Goal: Use online tool/utility

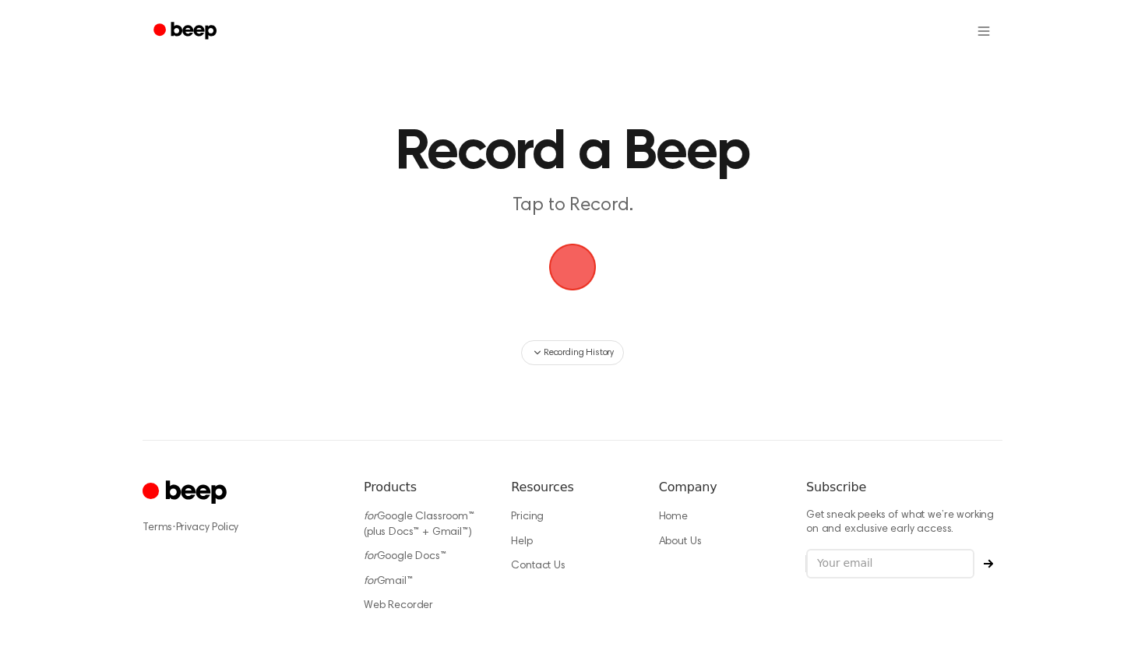
click at [579, 272] on span "button" at bounding box center [572, 267] width 73 height 73
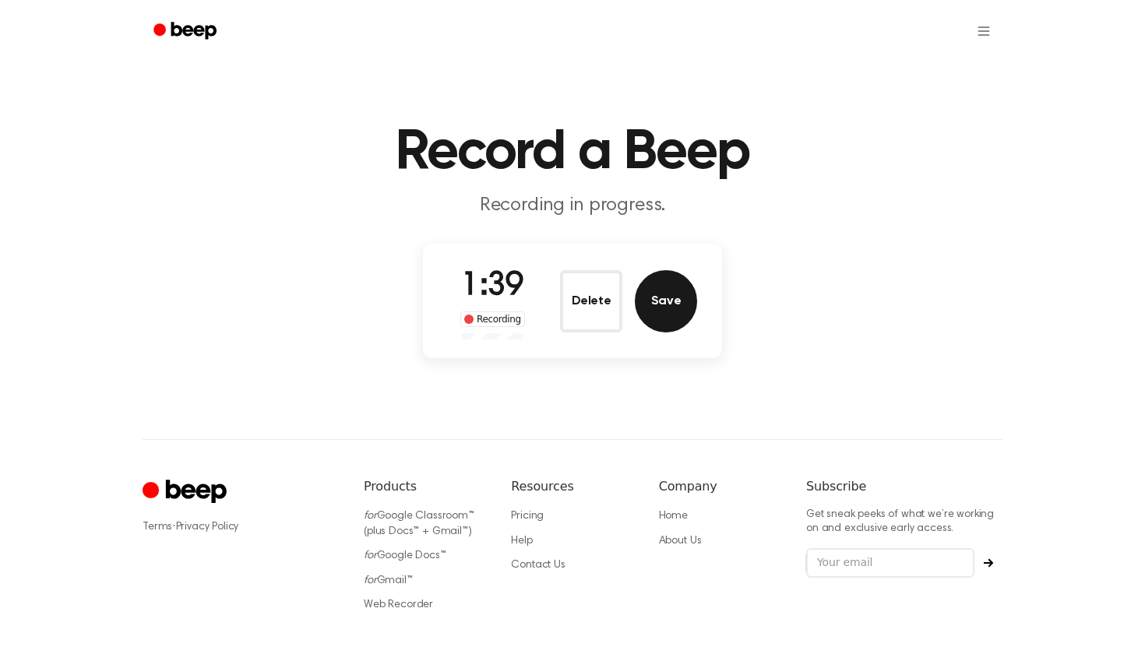
click at [673, 306] on button "Save" at bounding box center [666, 301] width 62 height 62
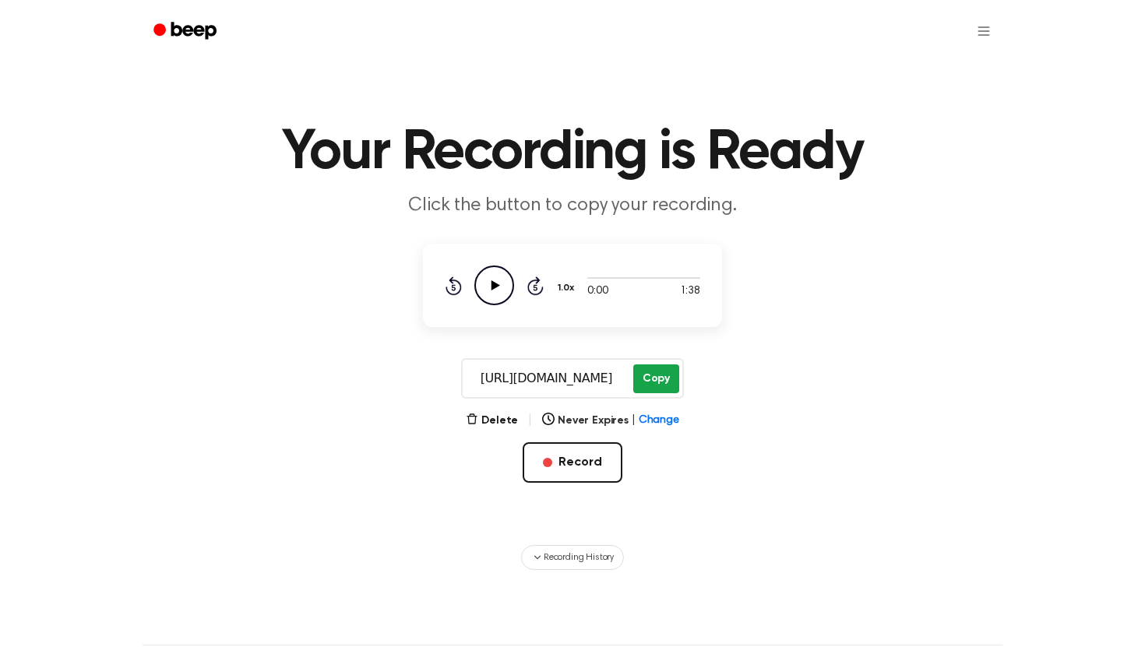
click at [649, 373] on button "Copy" at bounding box center [656, 379] width 46 height 29
click at [496, 422] on button "Delete" at bounding box center [492, 421] width 52 height 16
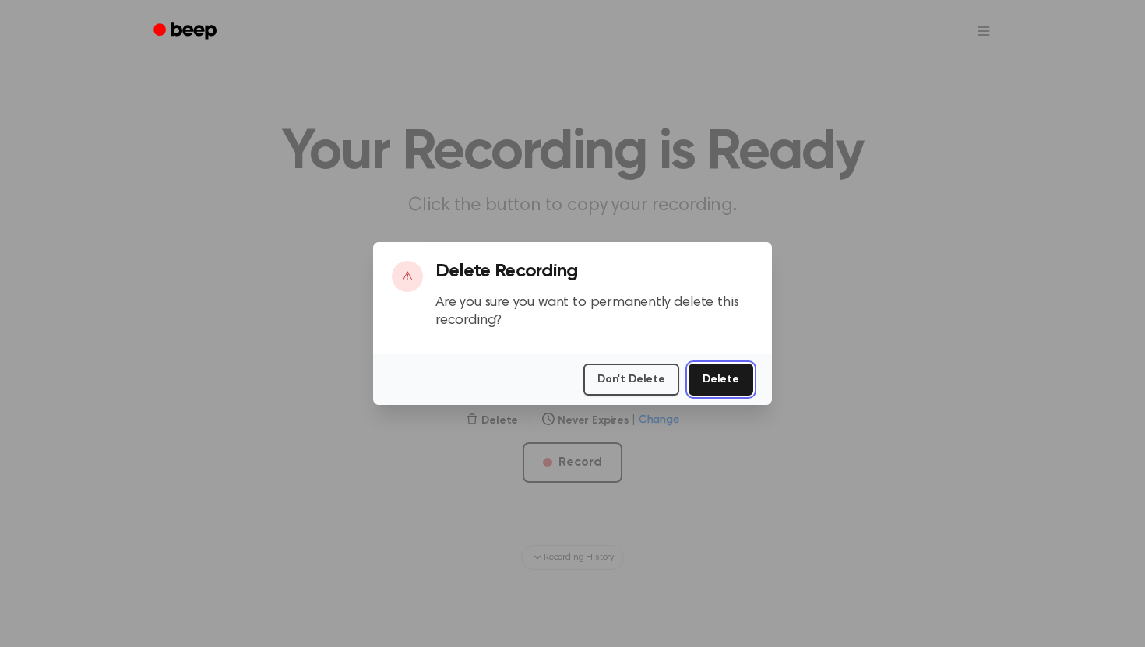
click at [711, 382] on button "Delete" at bounding box center [721, 380] width 65 height 32
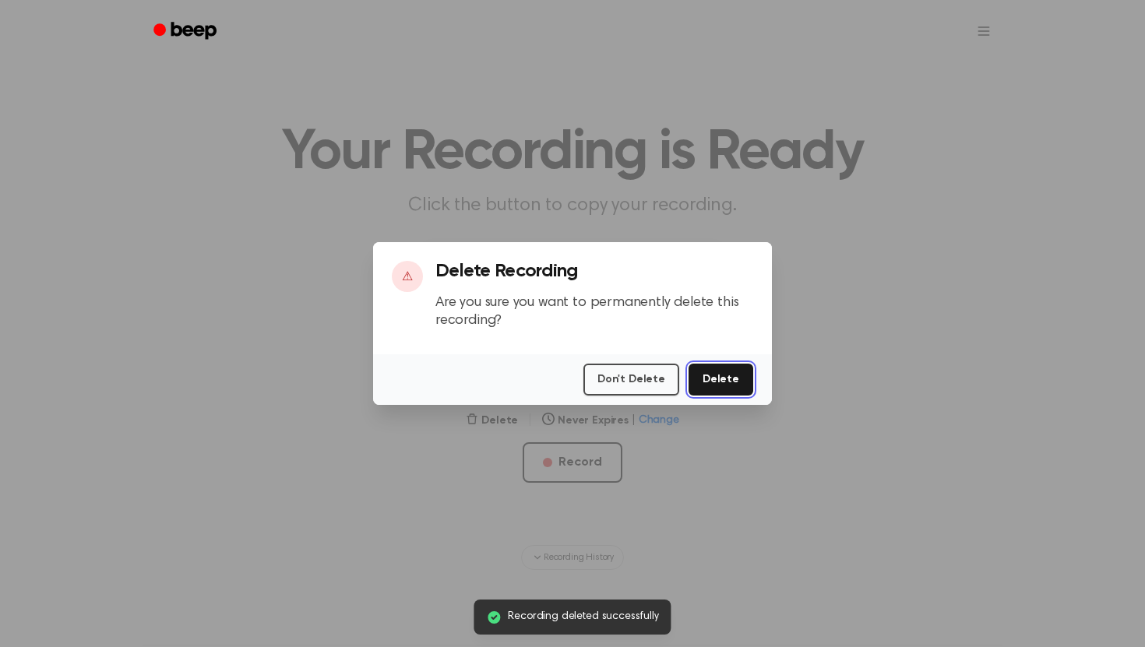
click at [735, 384] on button "Delete" at bounding box center [721, 380] width 65 height 32
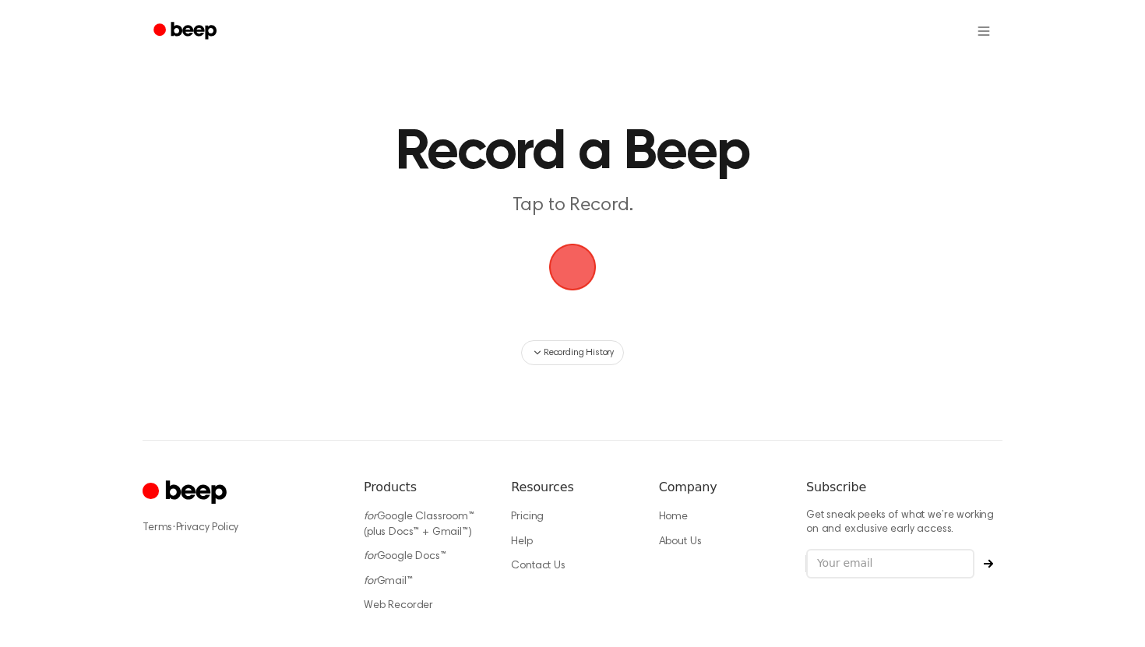
click at [583, 256] on span "button" at bounding box center [573, 267] width 44 height 44
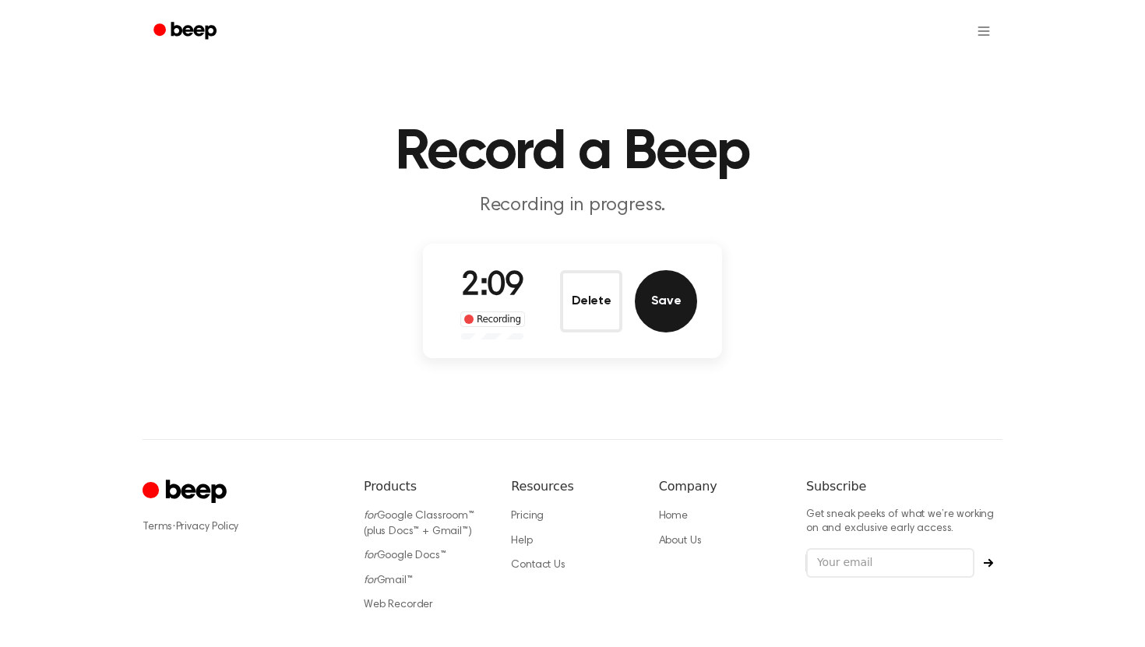
click at [661, 288] on button "Save" at bounding box center [666, 301] width 62 height 62
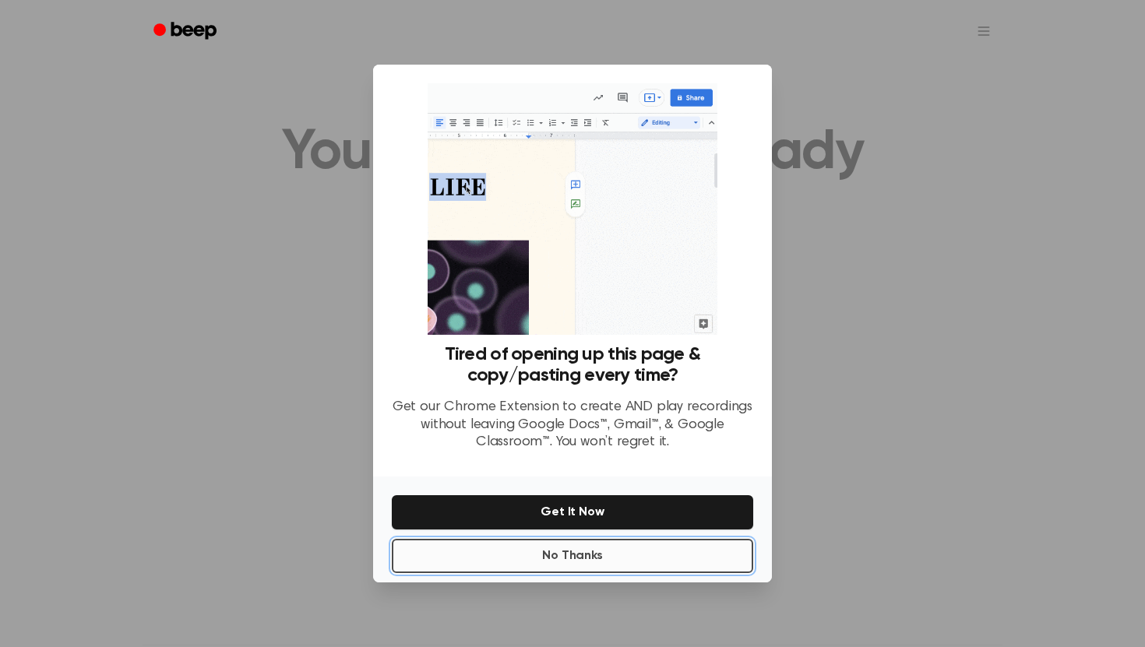
click at [617, 554] on button "No Thanks" at bounding box center [573, 556] width 362 height 34
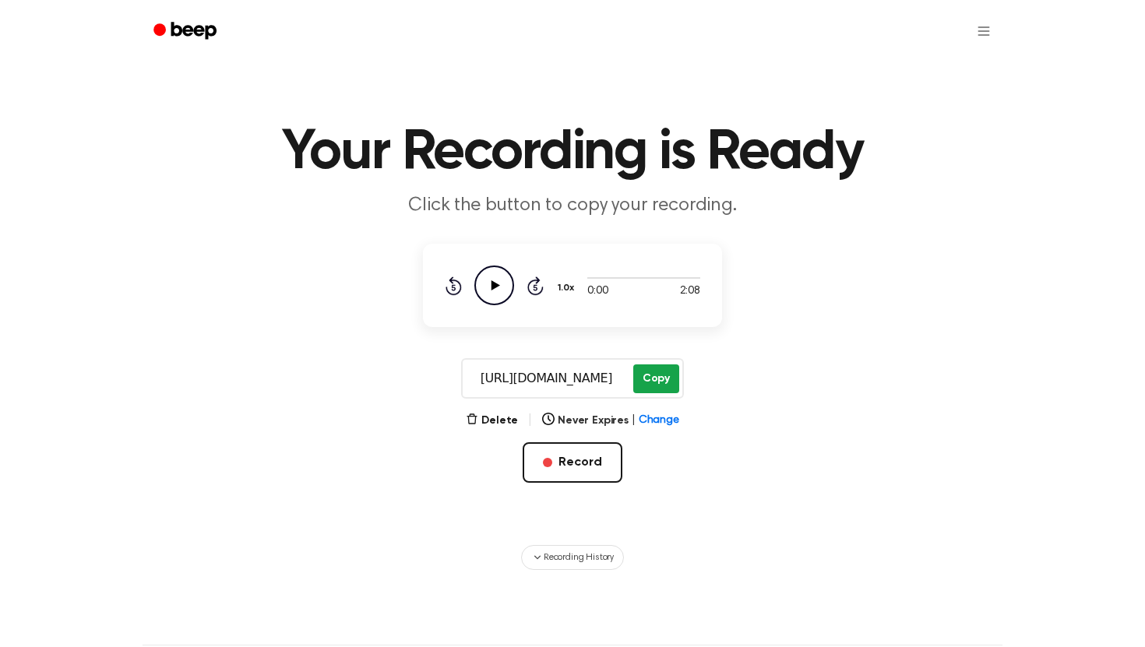
click at [656, 382] on button "Copy" at bounding box center [656, 379] width 46 height 29
